Goal: Use online tool/utility

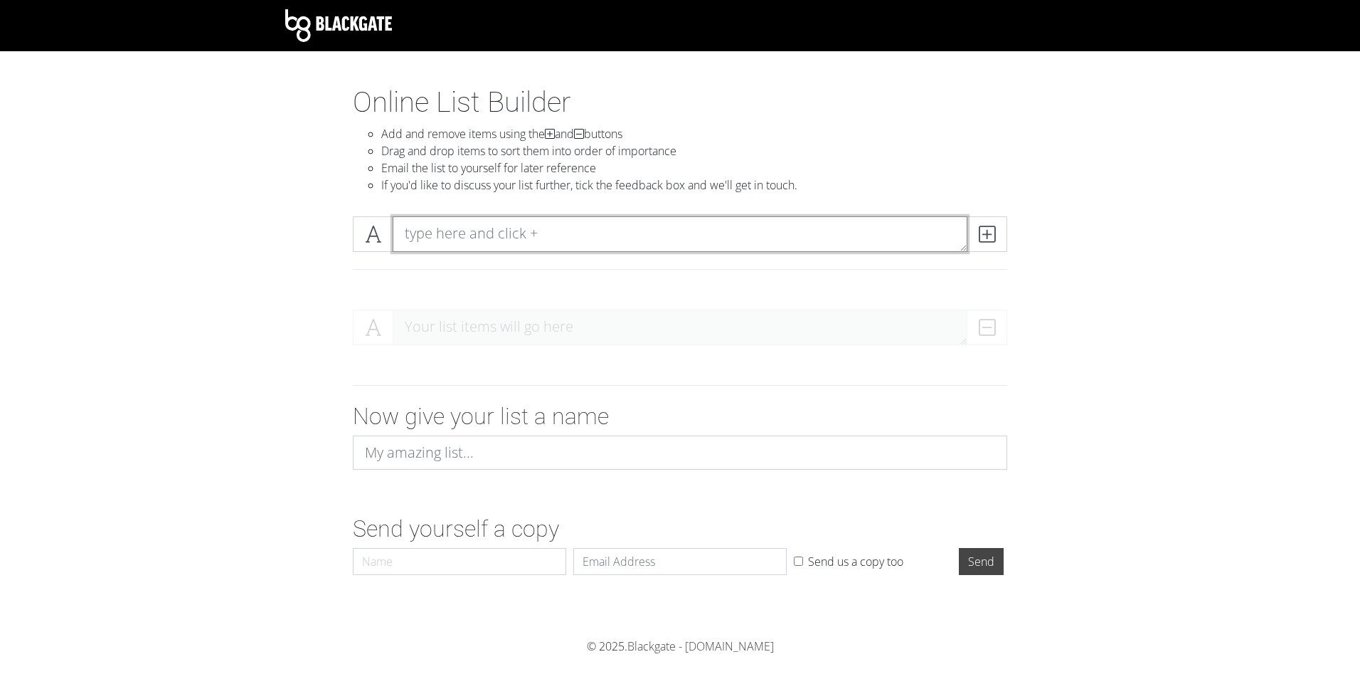
click at [499, 228] on textarea at bounding box center [680, 234] width 575 height 36
click at [988, 231] on icon at bounding box center [987, 234] width 16 height 14
type textarea "Team 1"
click at [983, 236] on icon at bounding box center [987, 234] width 16 height 14
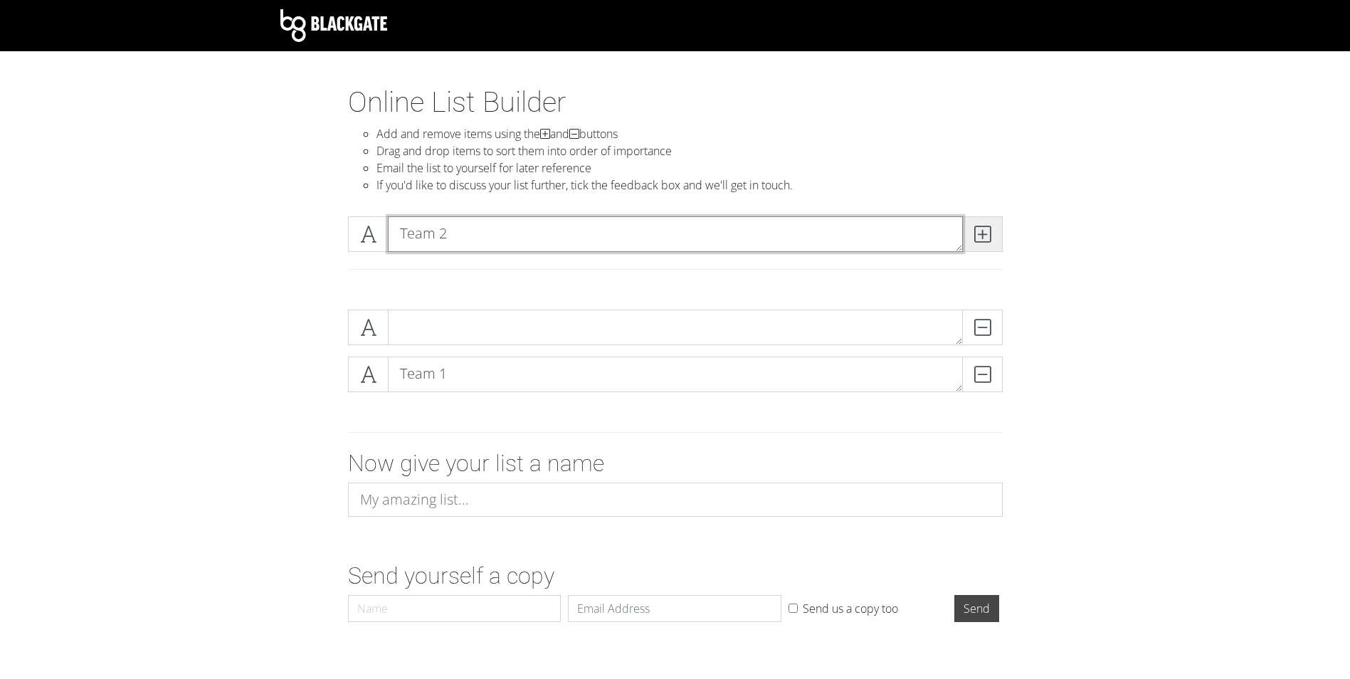
type textarea "Team 2"
click at [972, 236] on span at bounding box center [982, 234] width 41 height 36
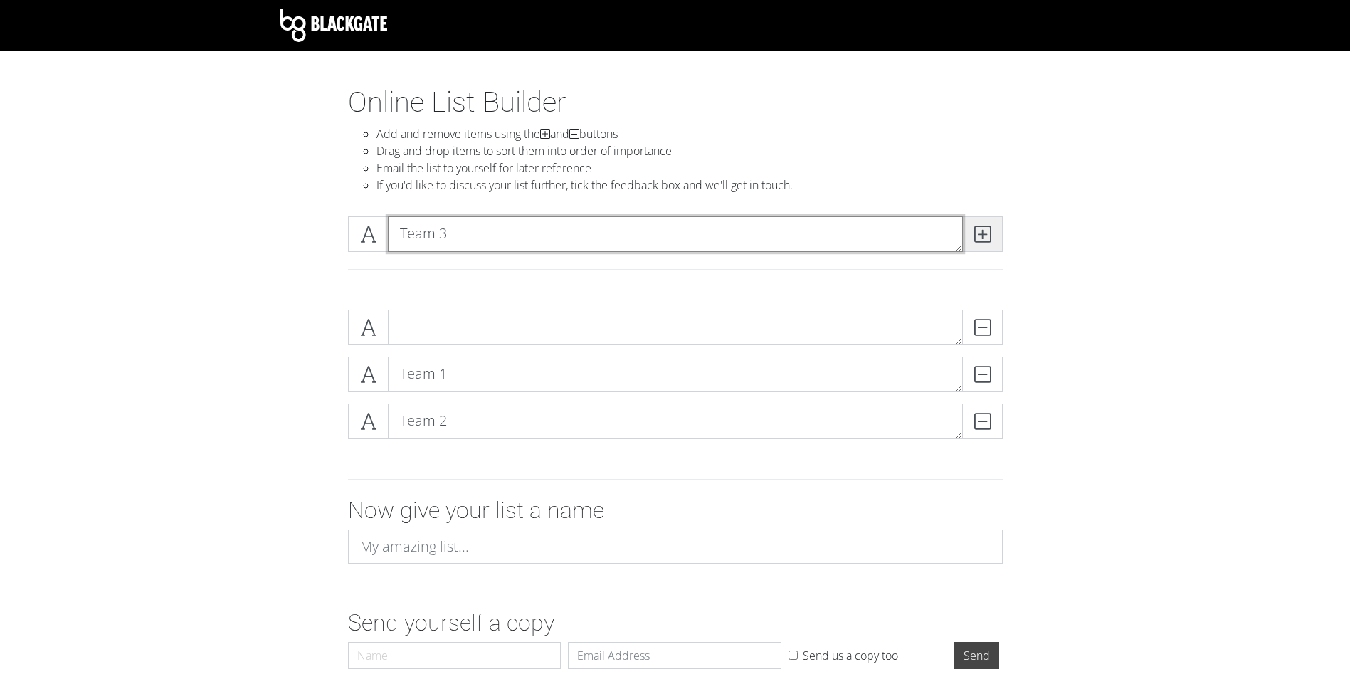
type textarea "Team 3"
click at [988, 237] on icon at bounding box center [982, 234] width 16 height 14
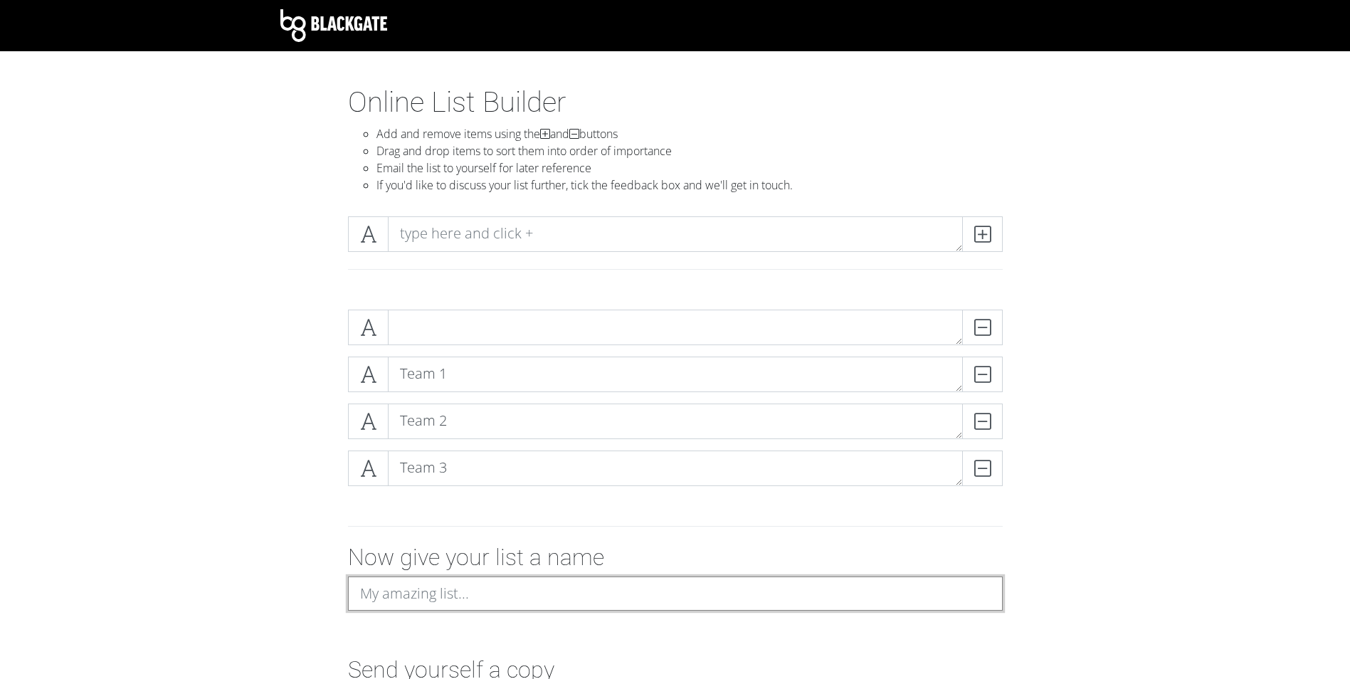
click at [400, 602] on input at bounding box center [675, 593] width 655 height 34
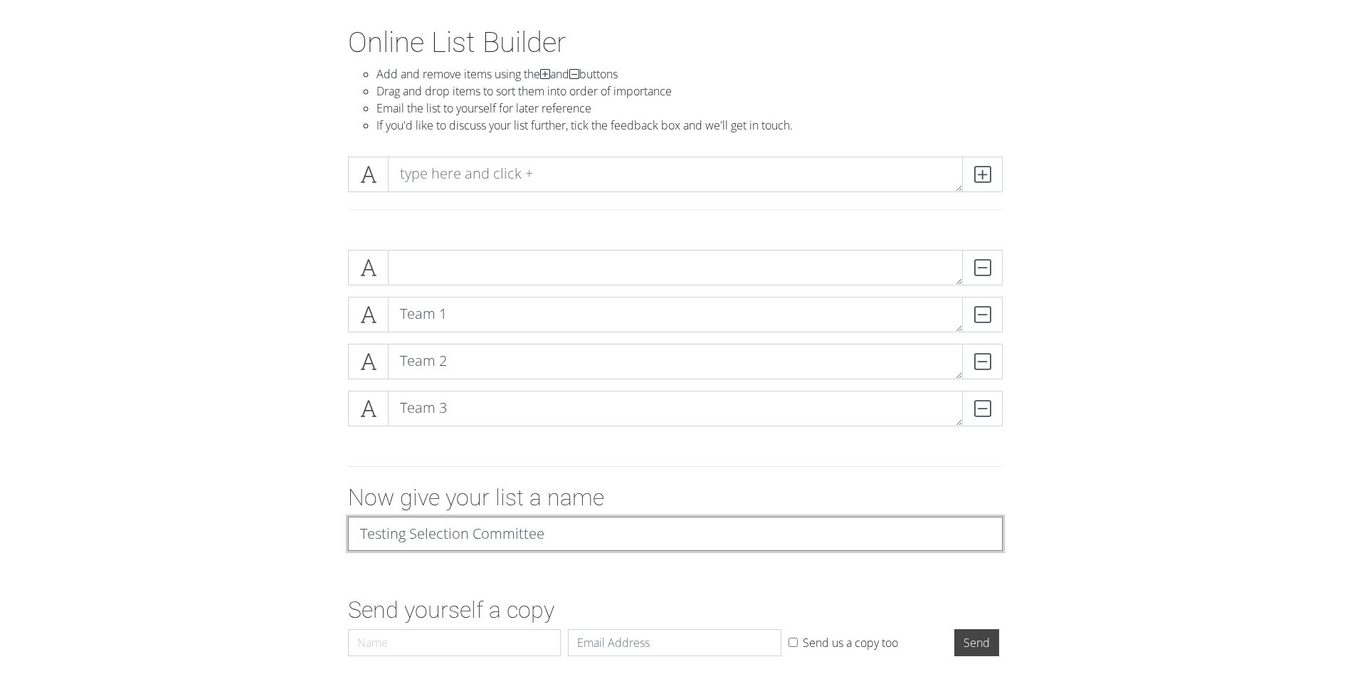
scroll to position [117, 0]
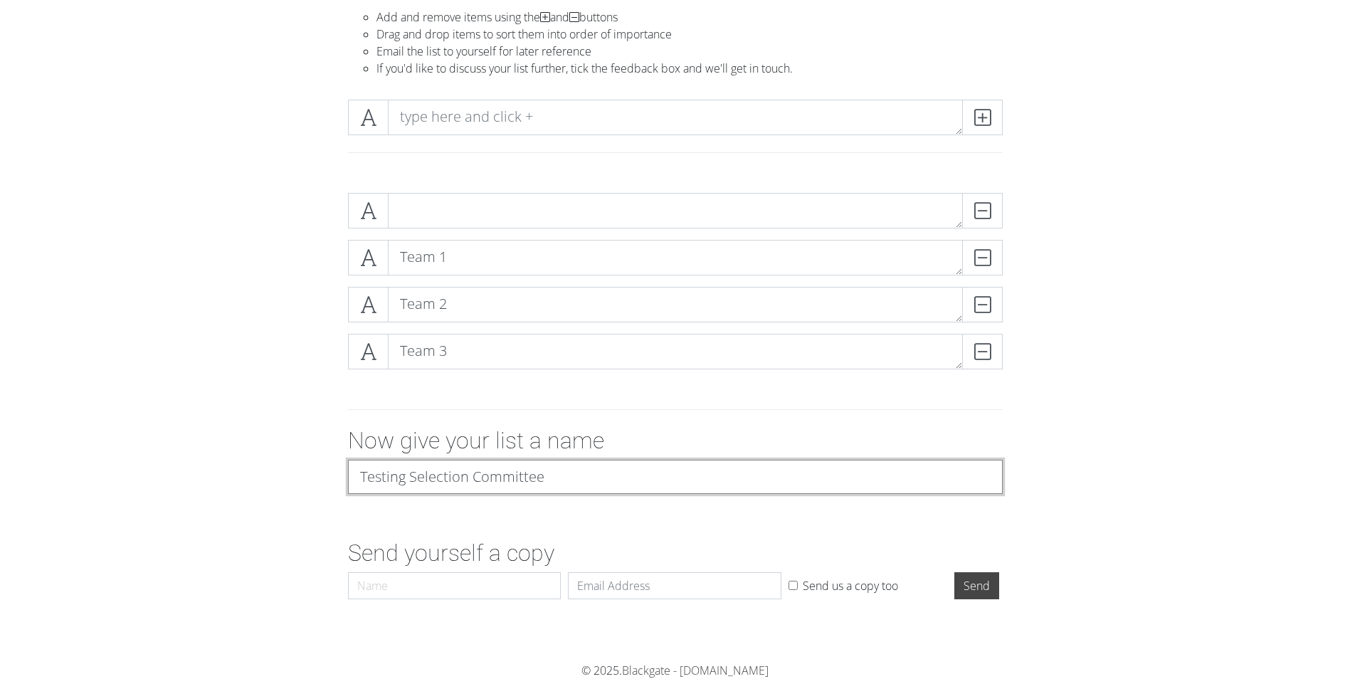
type input "Testing Selection Committee"
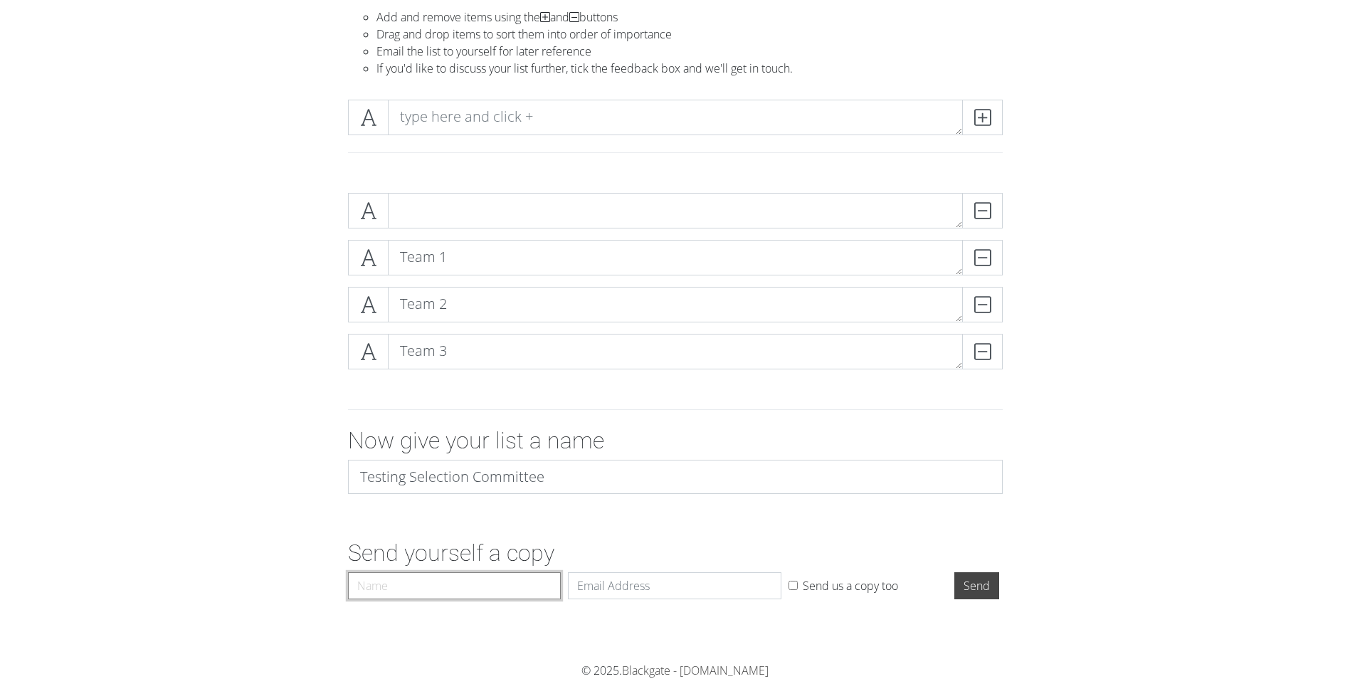
click at [430, 591] on input "Name" at bounding box center [454, 585] width 213 height 27
type input "[PERSON_NAME]"
type input "[PERSON_NAME][EMAIL_ADDRESS][PERSON_NAME][DOMAIN_NAME]"
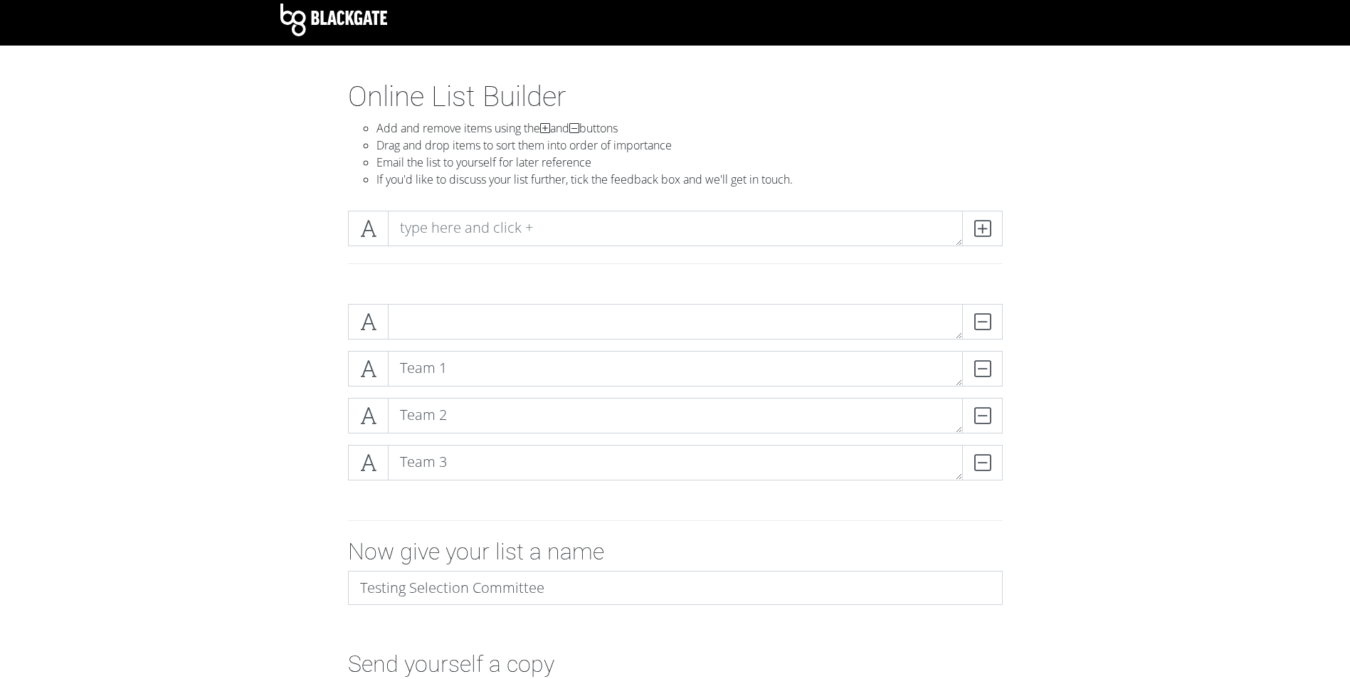
scroll to position [0, 0]
